Goal: Information Seeking & Learning: Learn about a topic

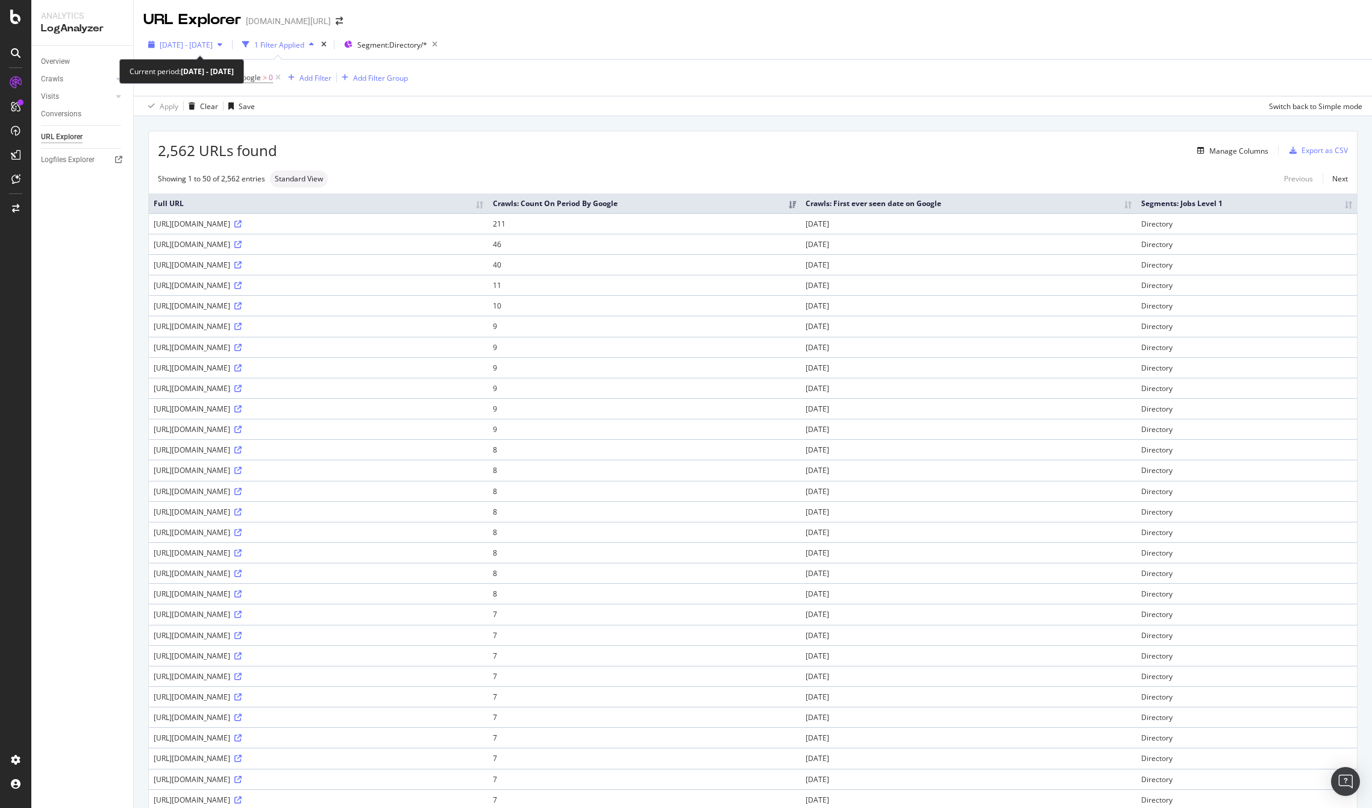
click at [213, 45] on span "2025 Jul. 16th - Sep. 15th" at bounding box center [186, 45] width 53 height 10
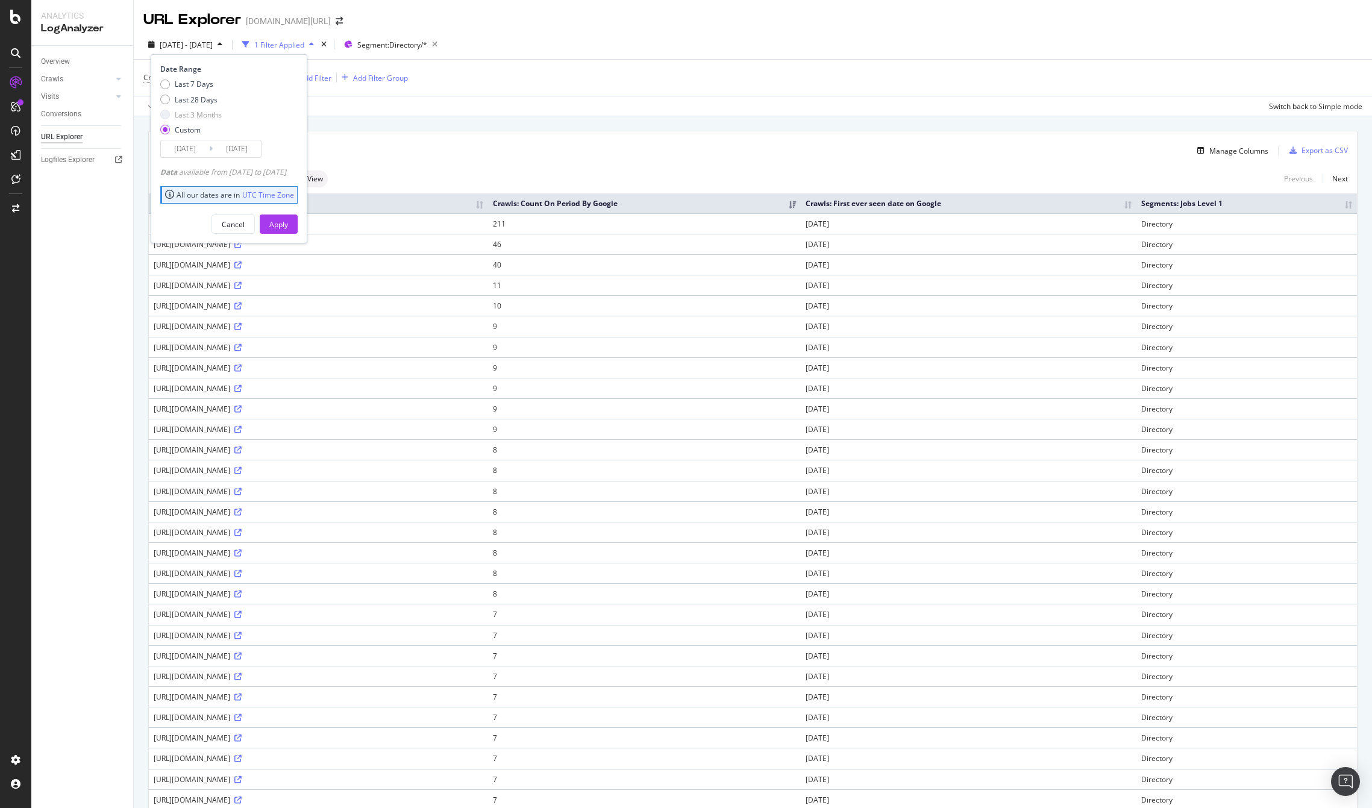
click at [225, 150] on input "2025/09/15" at bounding box center [237, 148] width 48 height 17
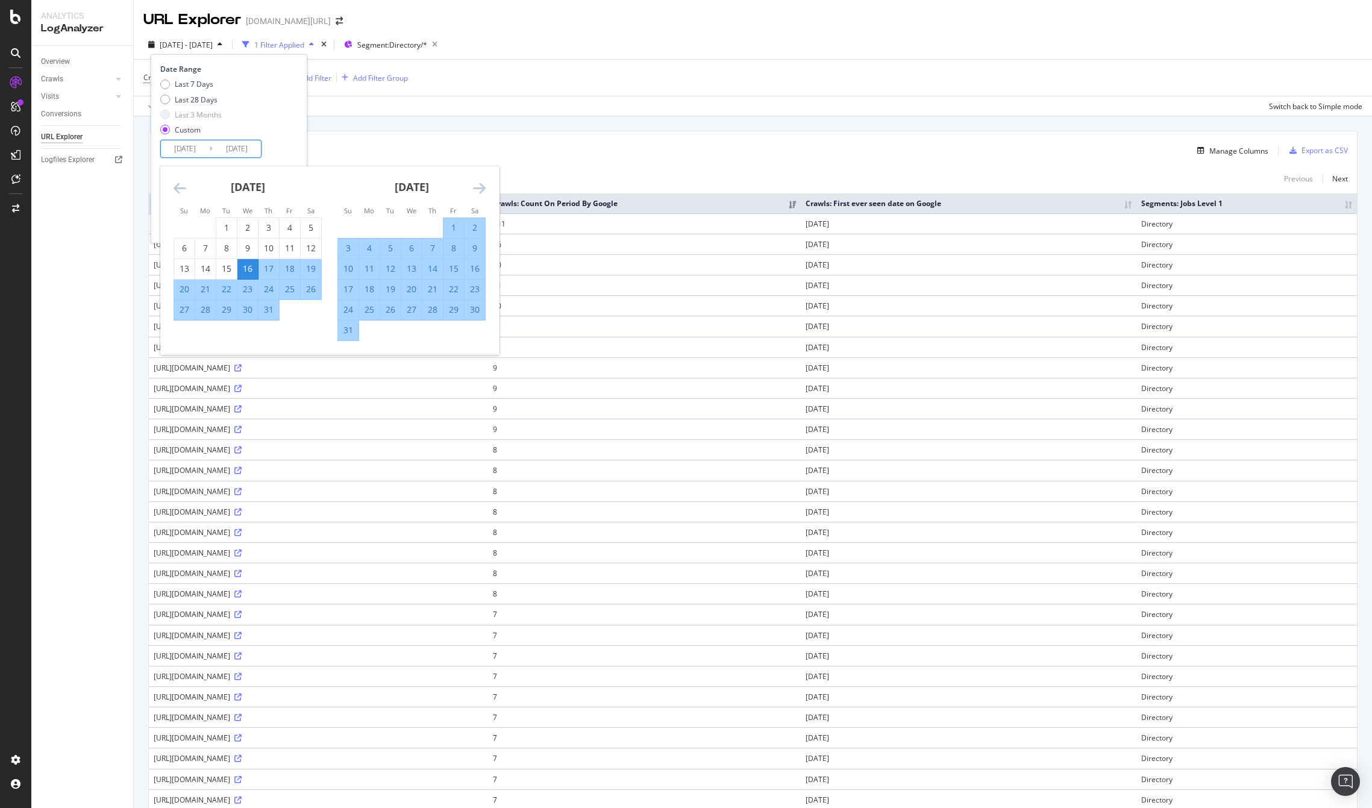
click at [475, 184] on icon "Move forward to switch to the next month." at bounding box center [479, 188] width 13 height 14
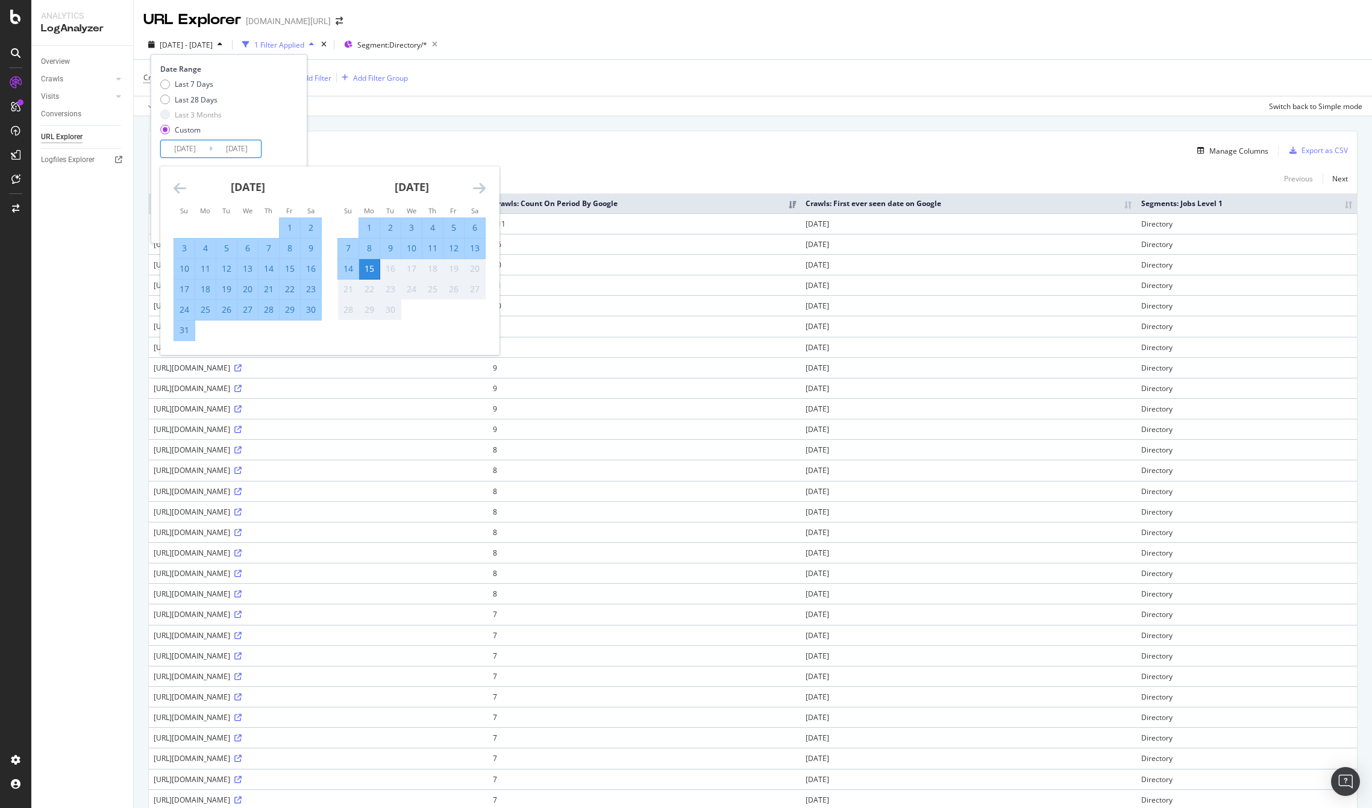
click at [572, 46] on div "2025 Jul. 16th - Sep. 15th 1 Filter Applied Segment: Directory/* Date Range Las…" at bounding box center [753, 47] width 1238 height 24
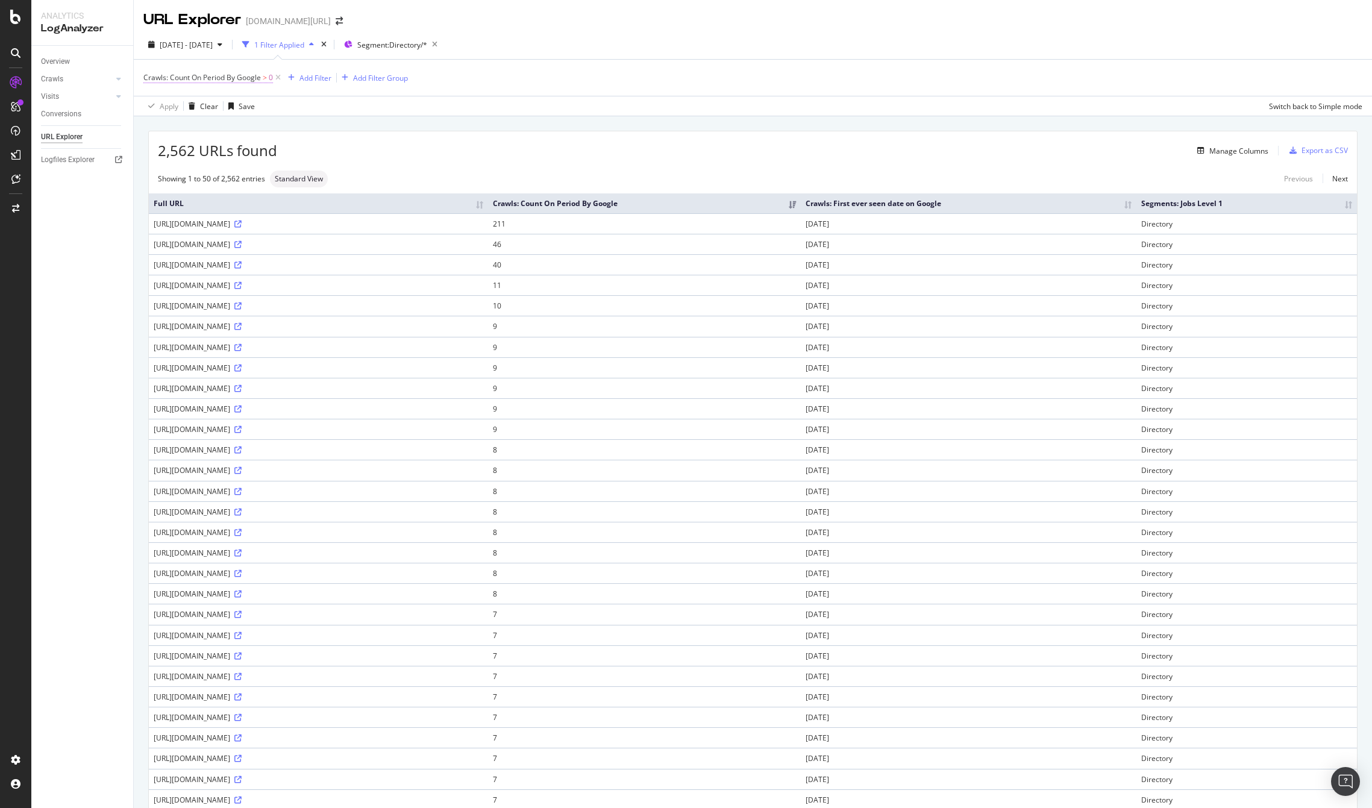
click at [269, 77] on span "0" at bounding box center [271, 77] width 4 height 17
click at [184, 127] on span "Greater than" at bounding box center [175, 125] width 43 height 10
click at [171, 147] on span "Equal to" at bounding box center [173, 150] width 27 height 10
click at [283, 171] on div "Apply" at bounding box center [277, 172] width 19 height 10
drag, startPoint x: 158, startPoint y: 145, endPoint x: 174, endPoint y: 148, distance: 16.4
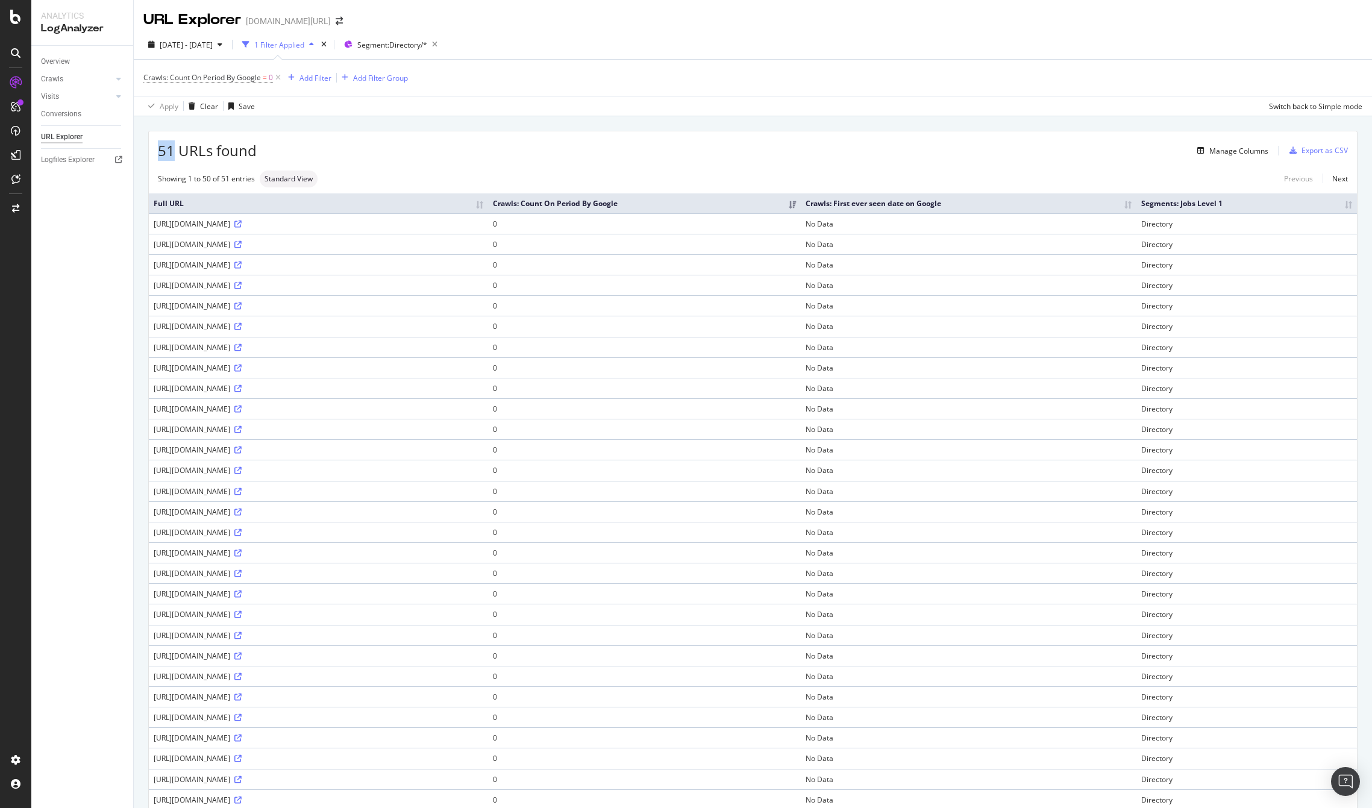
click at [174, 148] on span "51 URLs found" at bounding box center [207, 150] width 99 height 20
click at [483, 125] on div "51 URLs found Manage Columns Export as CSV Showing 1 to 50 of 51 entries Standa…" at bounding box center [753, 707] width 1238 height 1182
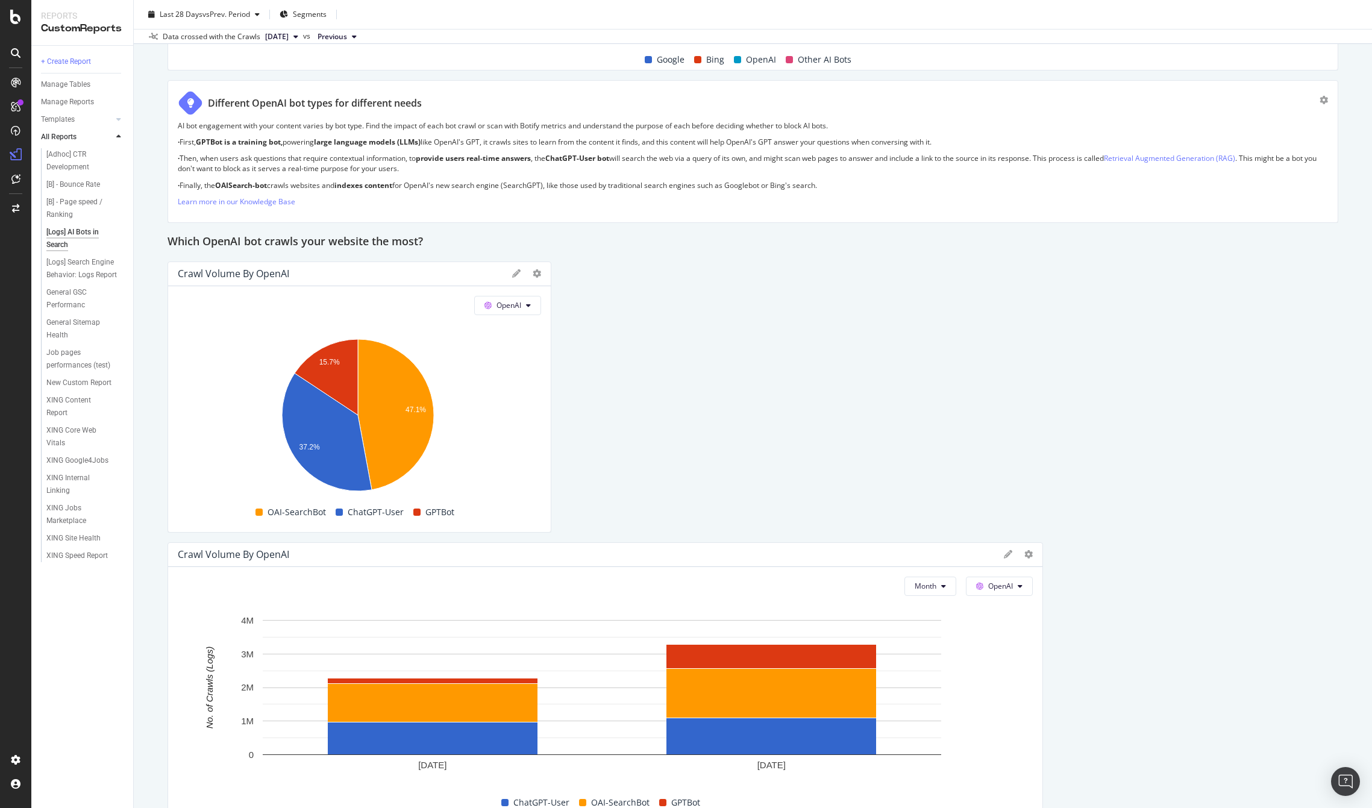
scroll to position [846, 0]
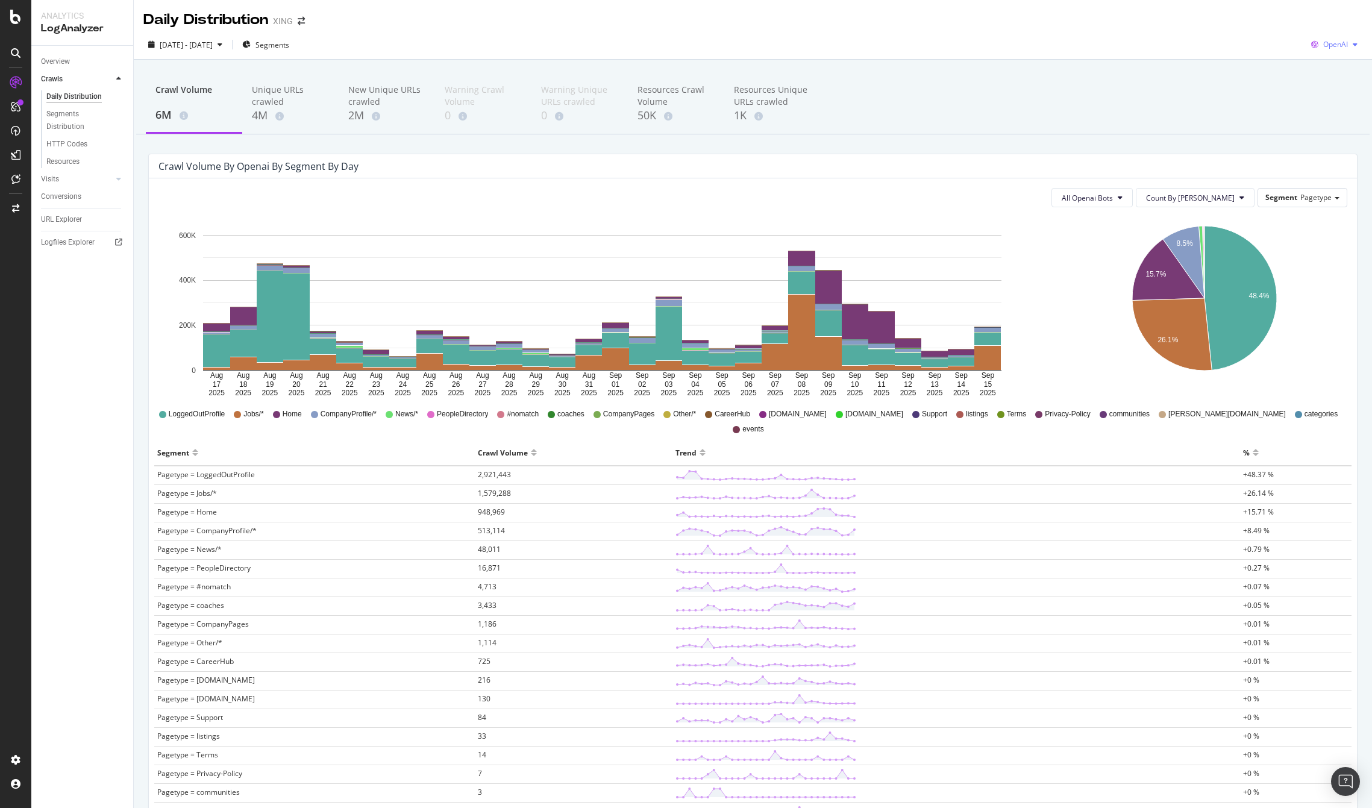
click at [1326, 45] on span "OpenAI" at bounding box center [1335, 44] width 25 height 10
click at [1204, 88] on div "Crawl Volume 6M Unique URLs crawled 4M New Unique URLs crawled 2M Warning Crawl…" at bounding box center [752, 104] width 1233 height 60
click at [1113, 195] on span "All Openai Bots" at bounding box center [1087, 198] width 51 height 10
click at [1107, 289] on span "ChatGPT-User" at bounding box center [1123, 288] width 52 height 11
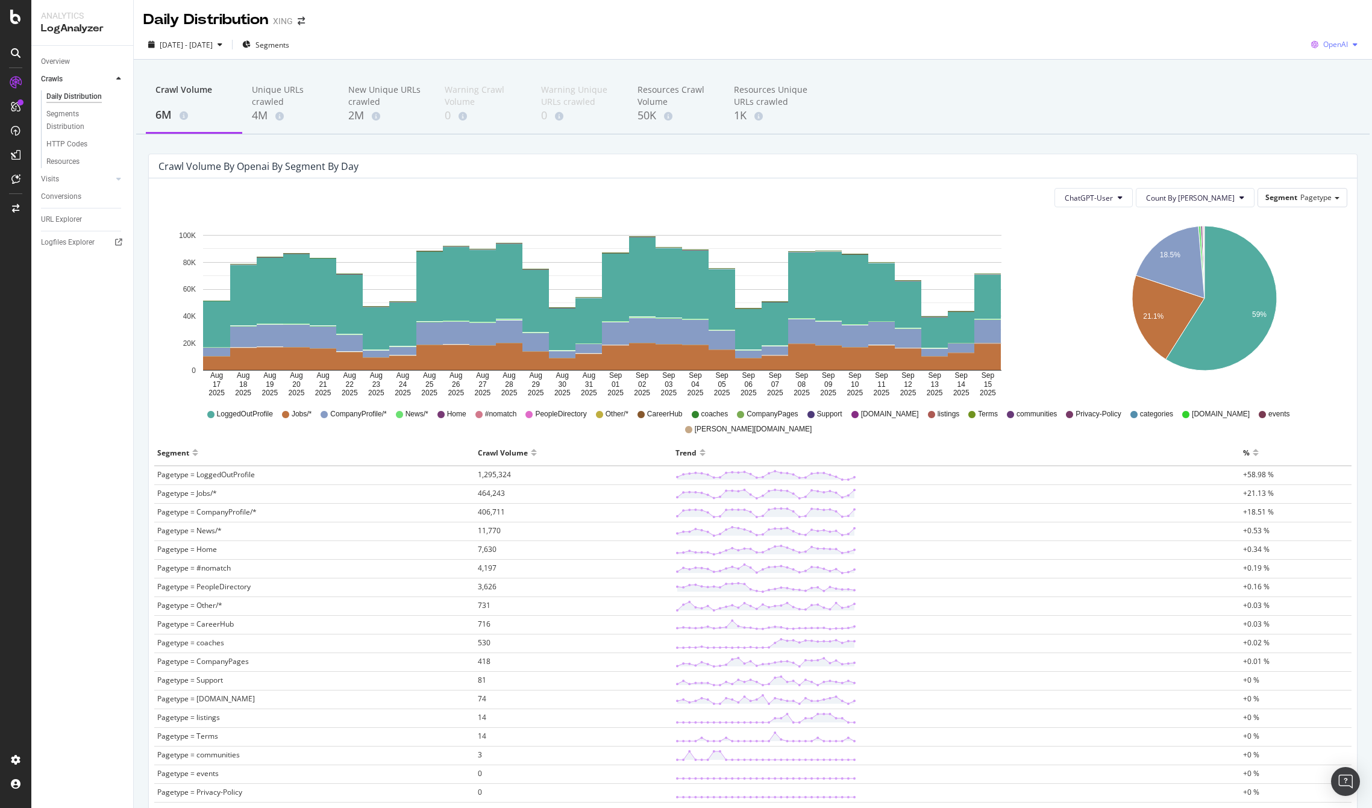
click at [1335, 45] on span "OpenAI" at bounding box center [1335, 44] width 25 height 10
click at [1179, 93] on div "Crawl Volume 6M Unique URLs crawled 4M New Unique URLs crawled 2M Warning Crawl…" at bounding box center [752, 104] width 1233 height 60
